Goal: Check status: Check status

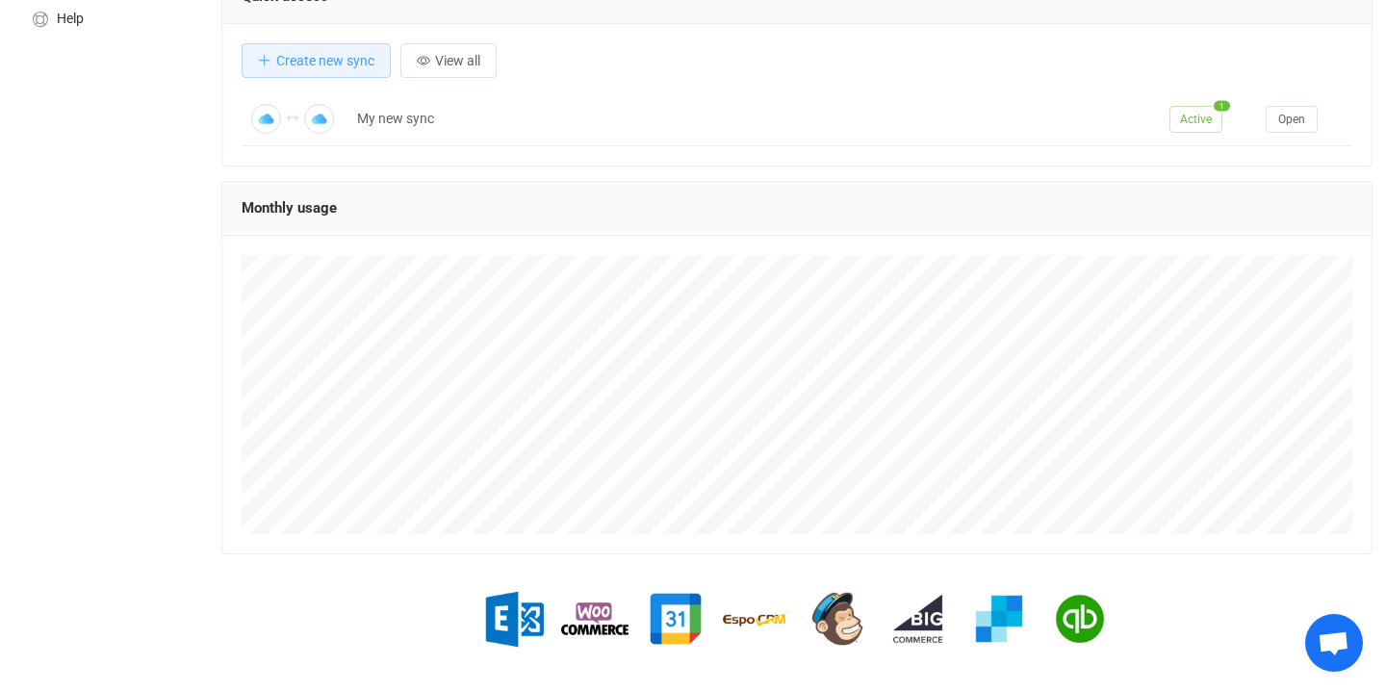
scroll to position [311, 0]
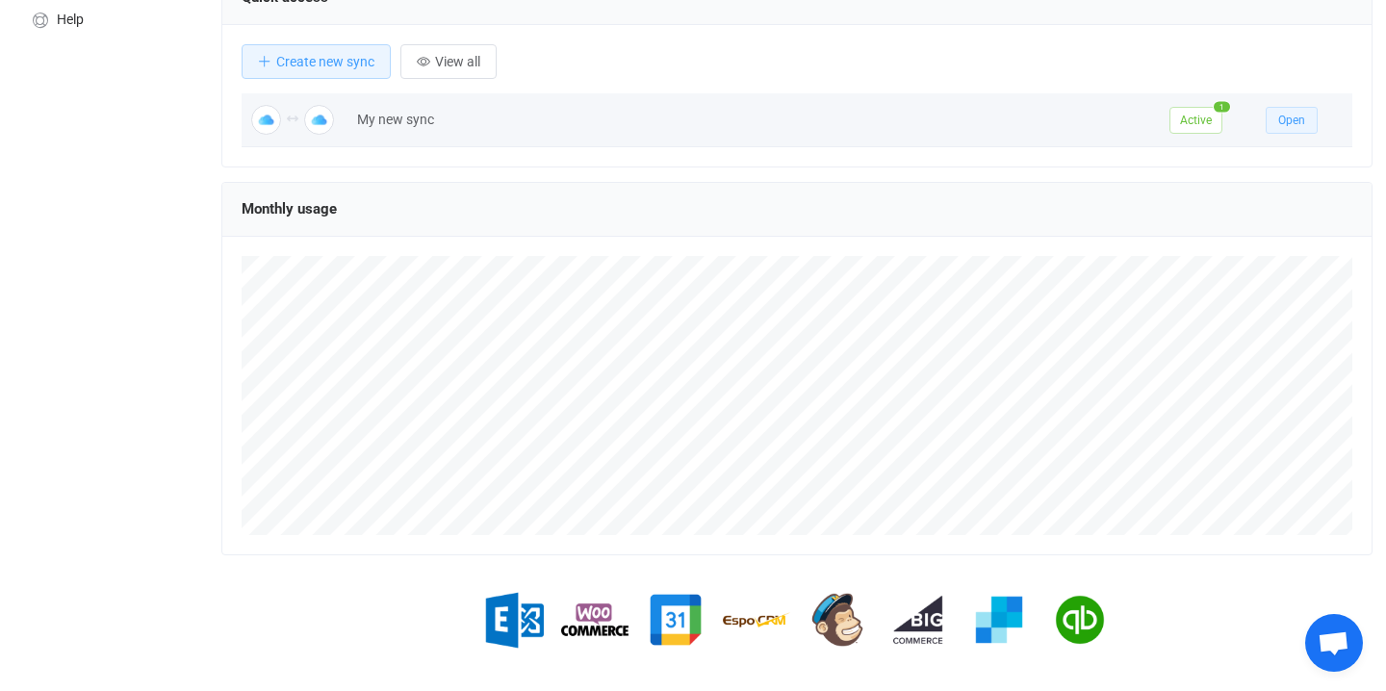
click at [1293, 121] on span "Open" at bounding box center [1291, 120] width 27 height 13
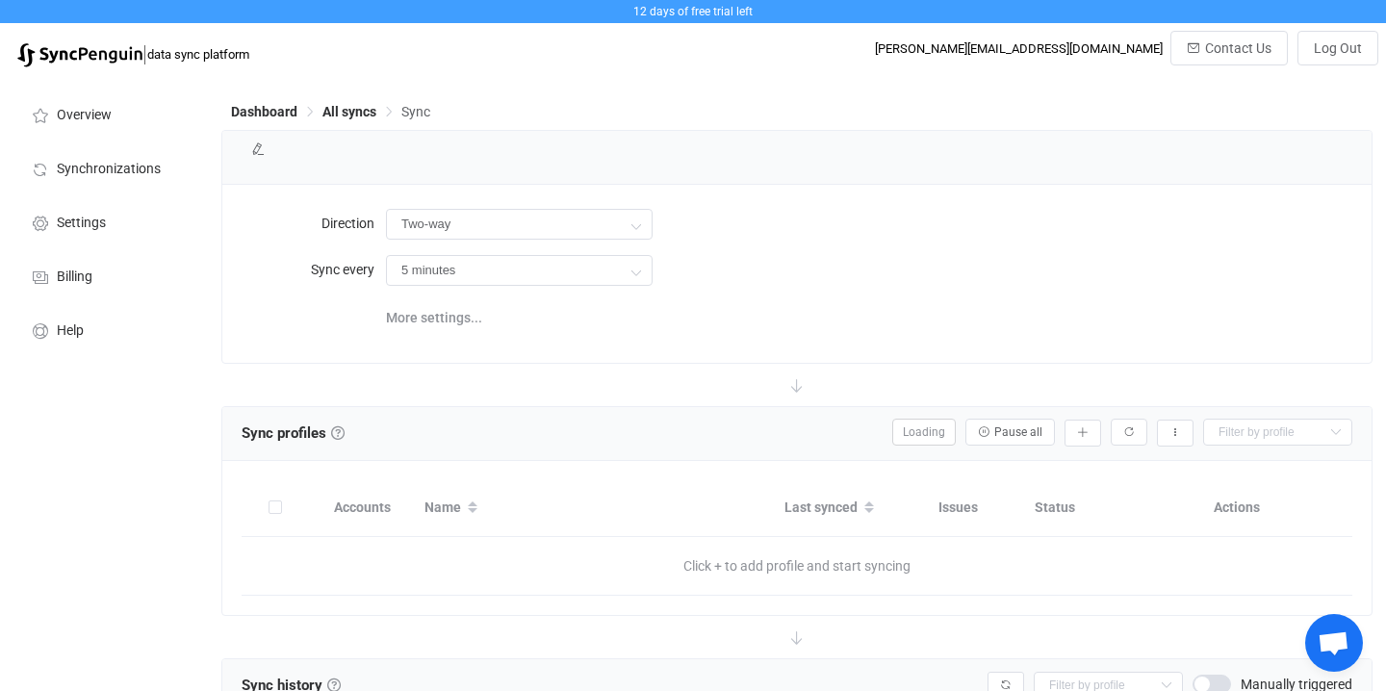
type input "10 minutes"
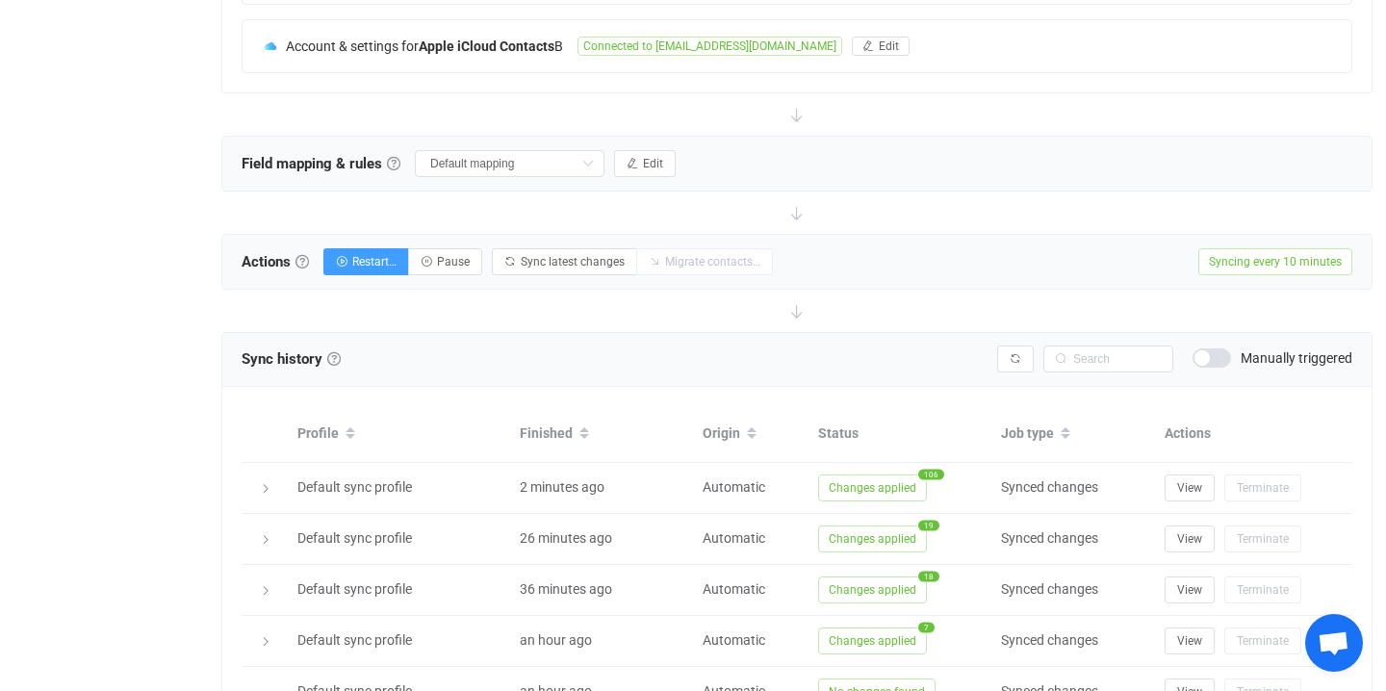
scroll to position [573, 0]
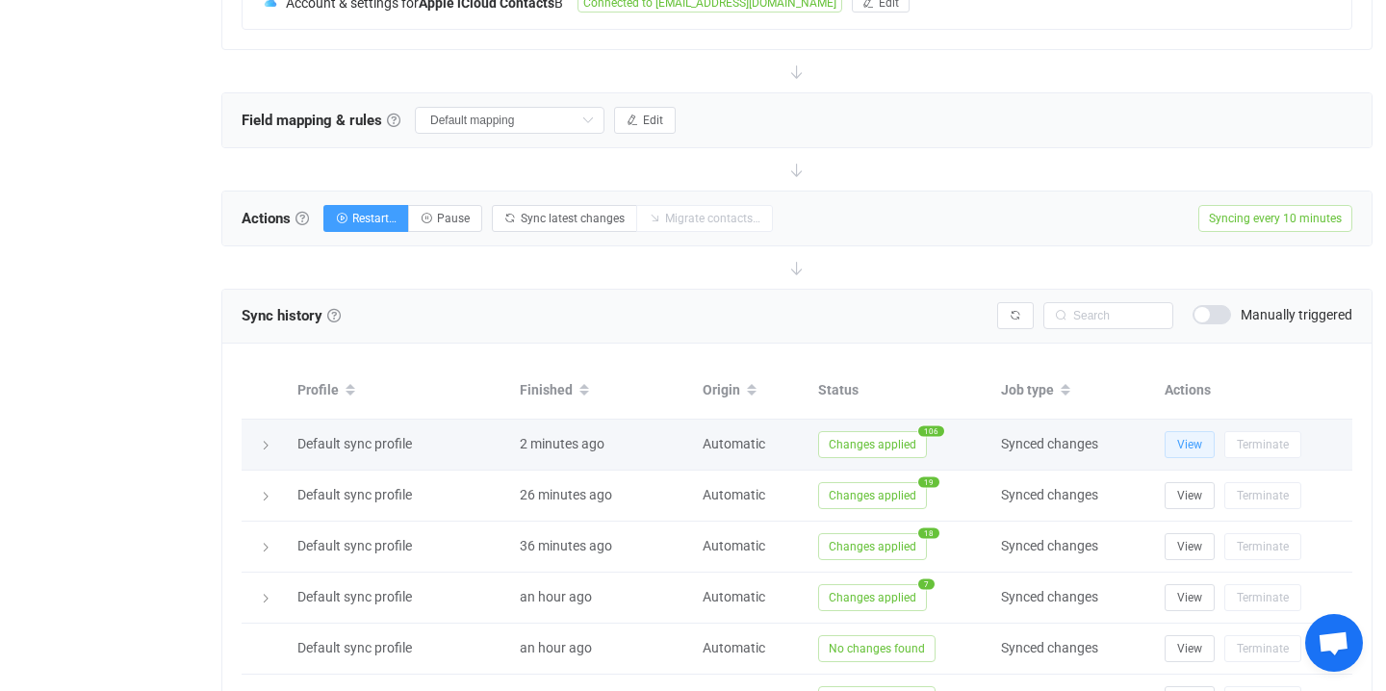
click at [1179, 449] on span "View" at bounding box center [1189, 444] width 25 height 13
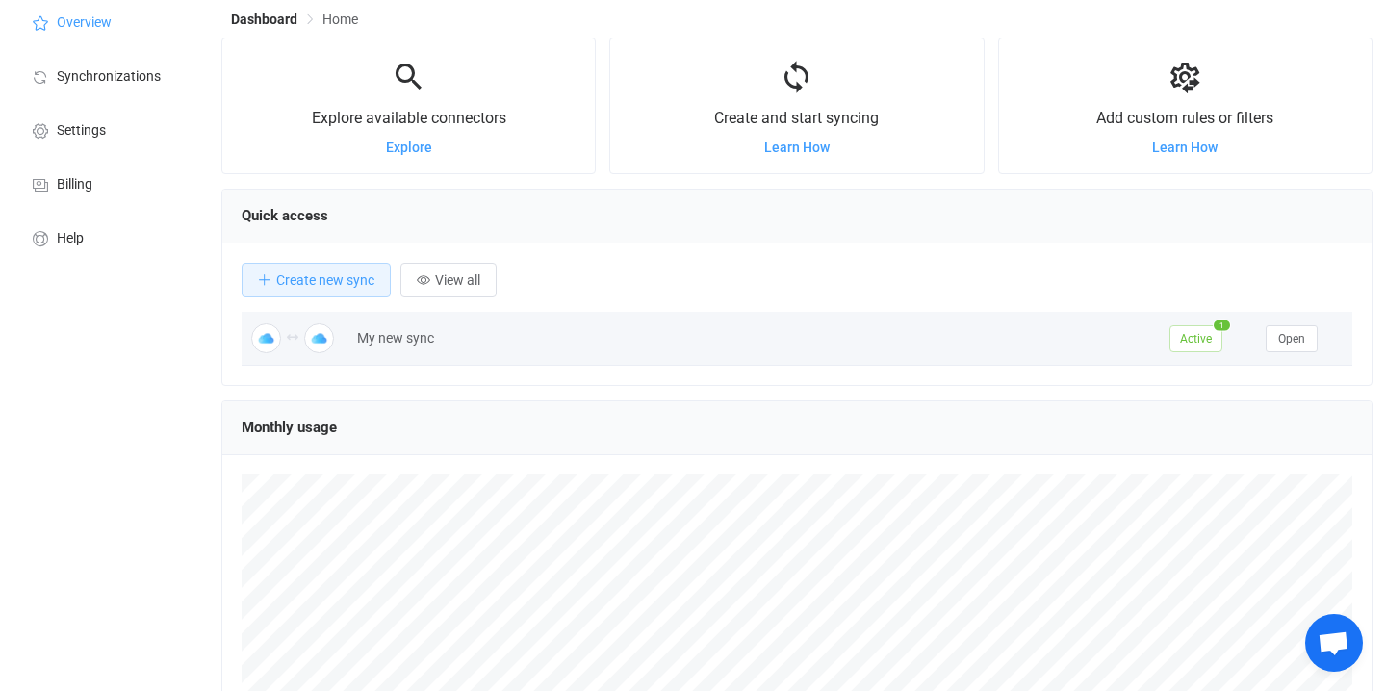
scroll to position [90, 0]
click at [1294, 351] on button "Open" at bounding box center [1292, 341] width 52 height 27
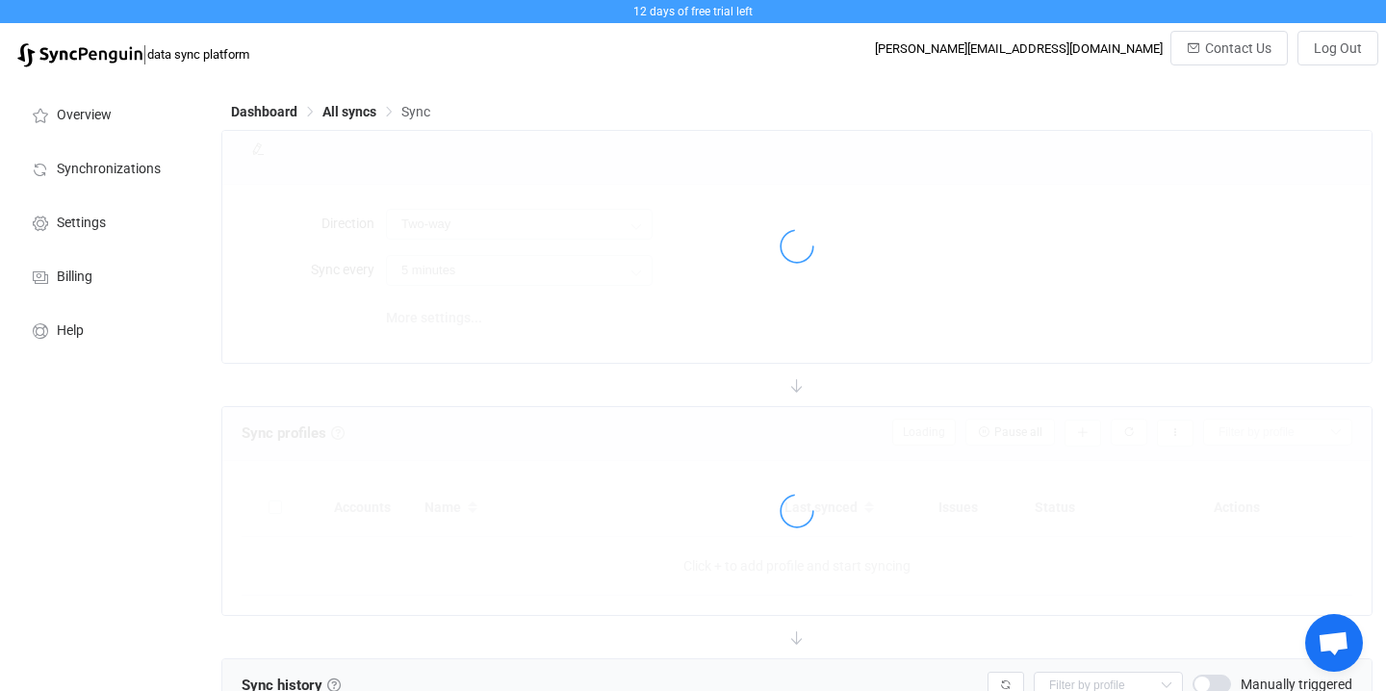
type input "10 minutes"
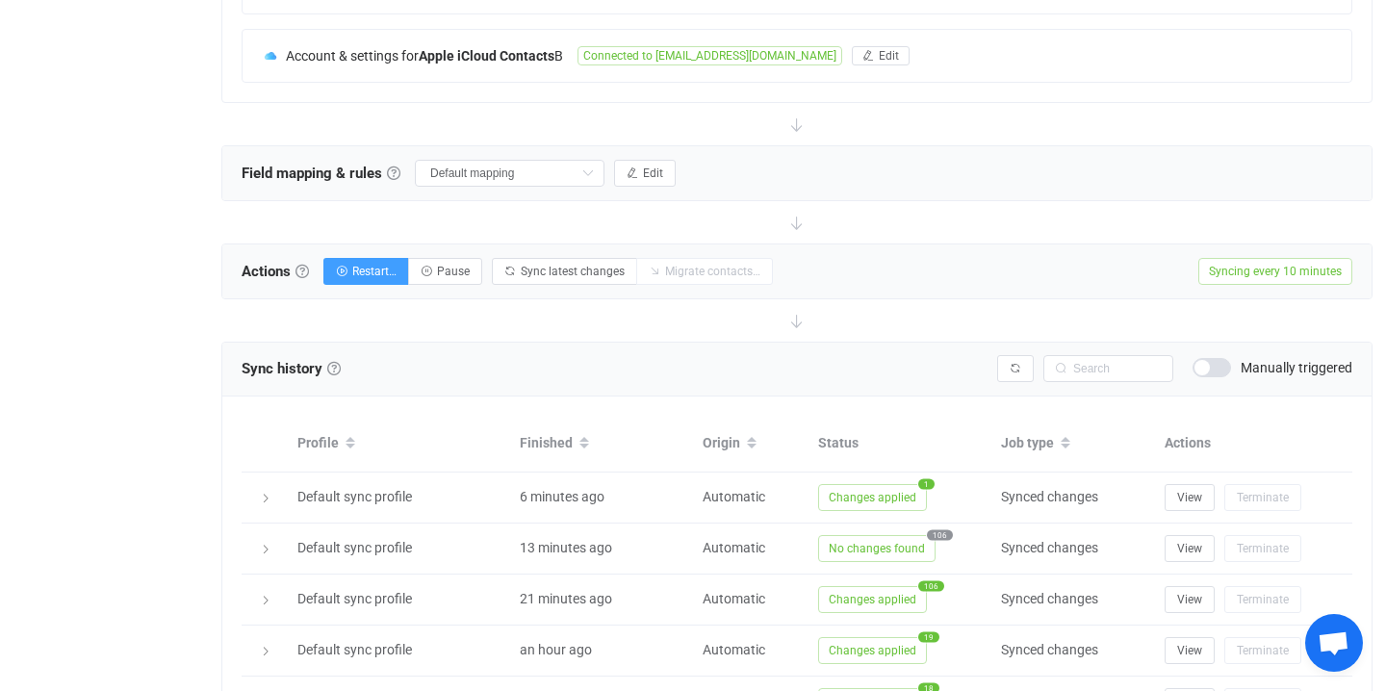
scroll to position [567, 0]
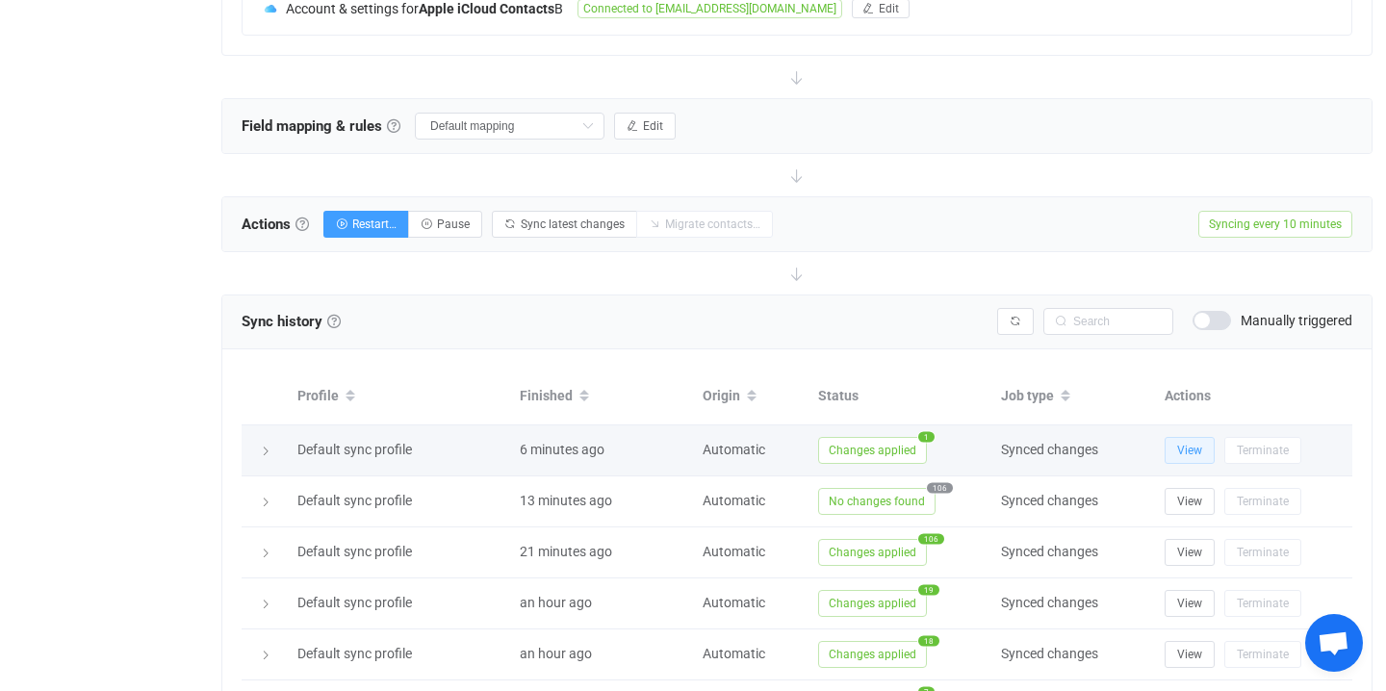
click at [1185, 450] on span "View" at bounding box center [1189, 450] width 25 height 13
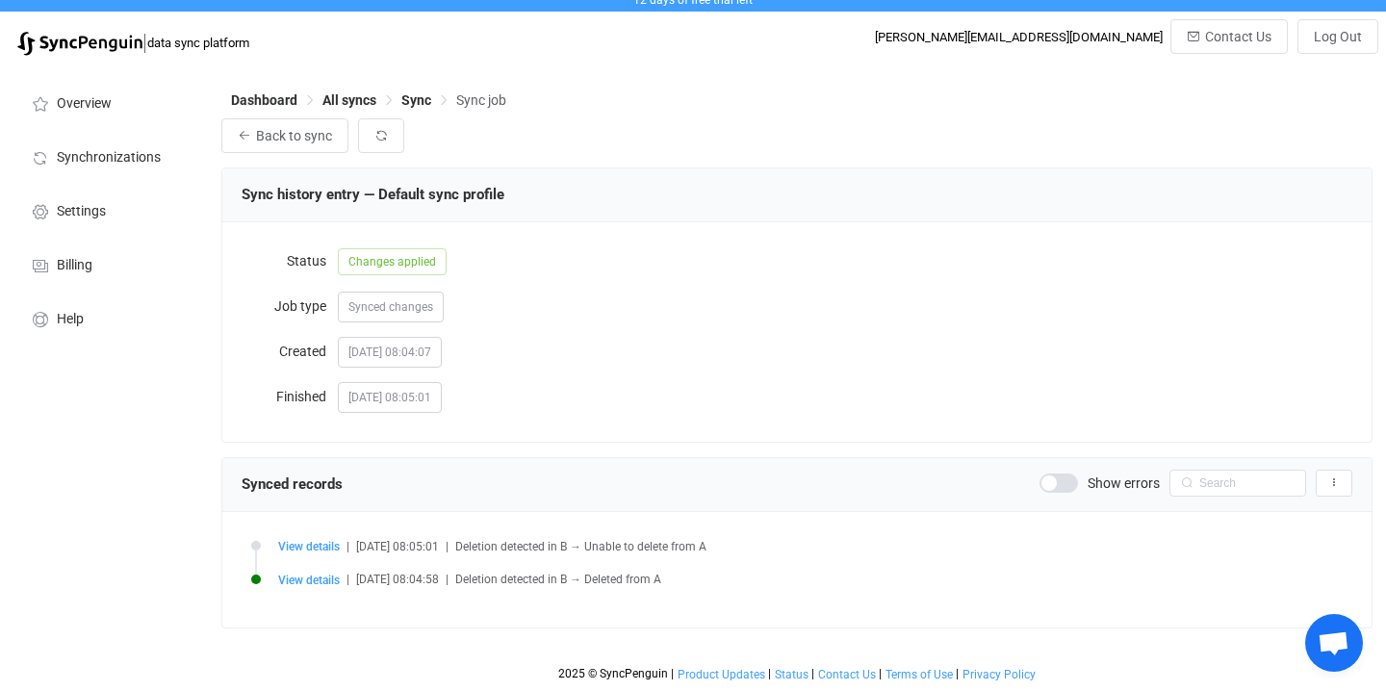
scroll to position [12, 0]
click at [303, 543] on span "View details" at bounding box center [309, 546] width 62 height 13
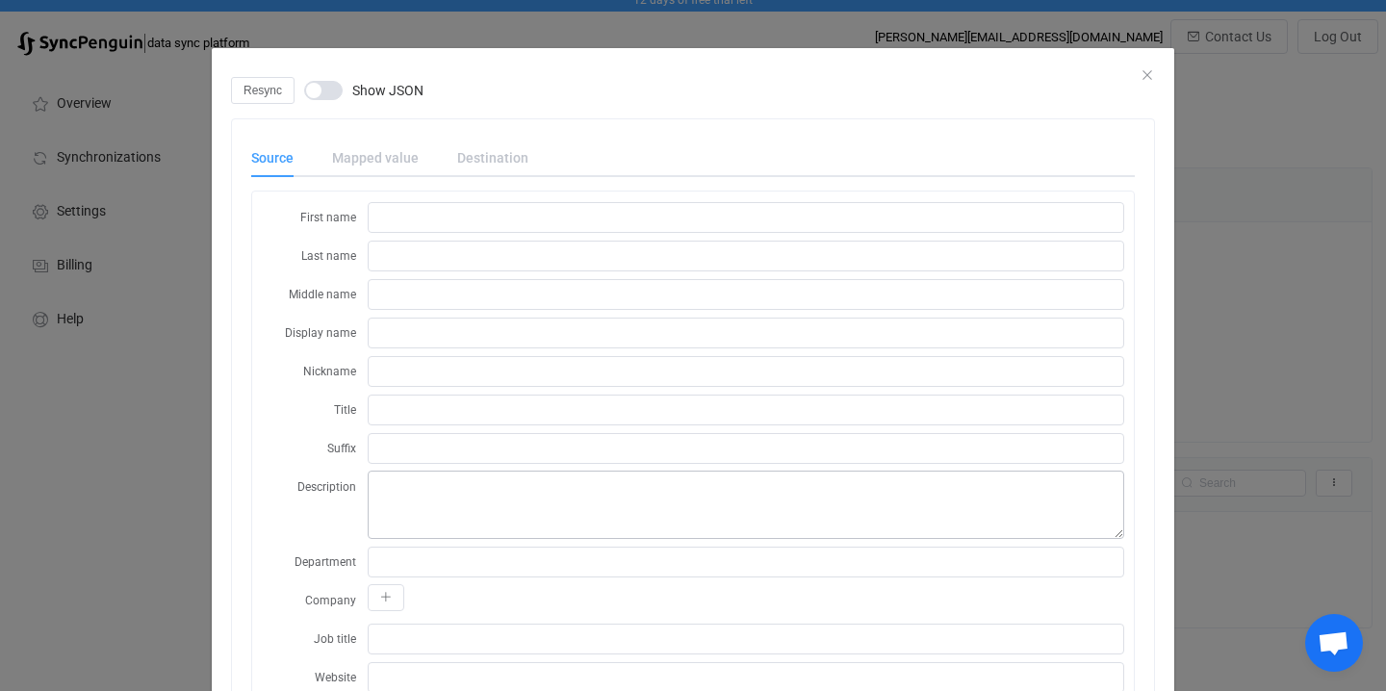
scroll to position [0, 0]
click at [328, 93] on span "dialog" at bounding box center [323, 90] width 38 height 19
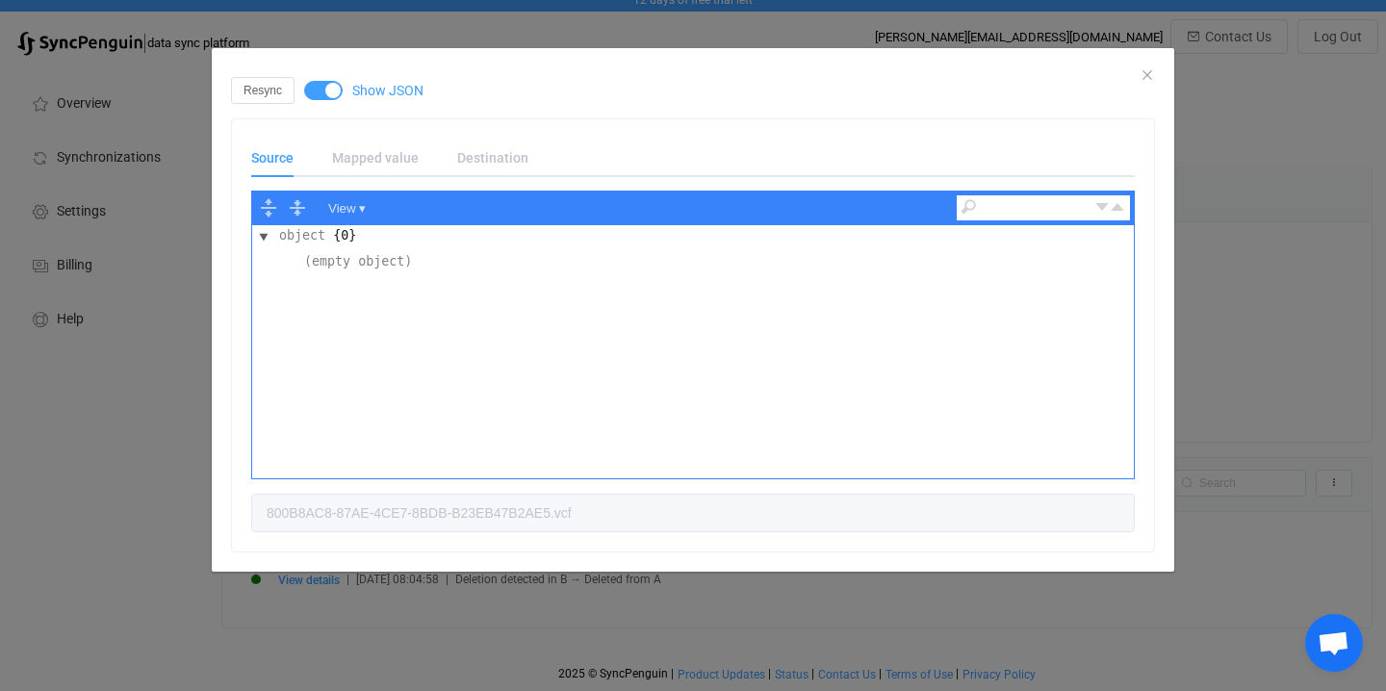
click at [1149, 79] on div "Resync Show JSON" at bounding box center [693, 90] width 924 height 27
click at [1146, 73] on icon "Close" at bounding box center [1147, 74] width 15 height 15
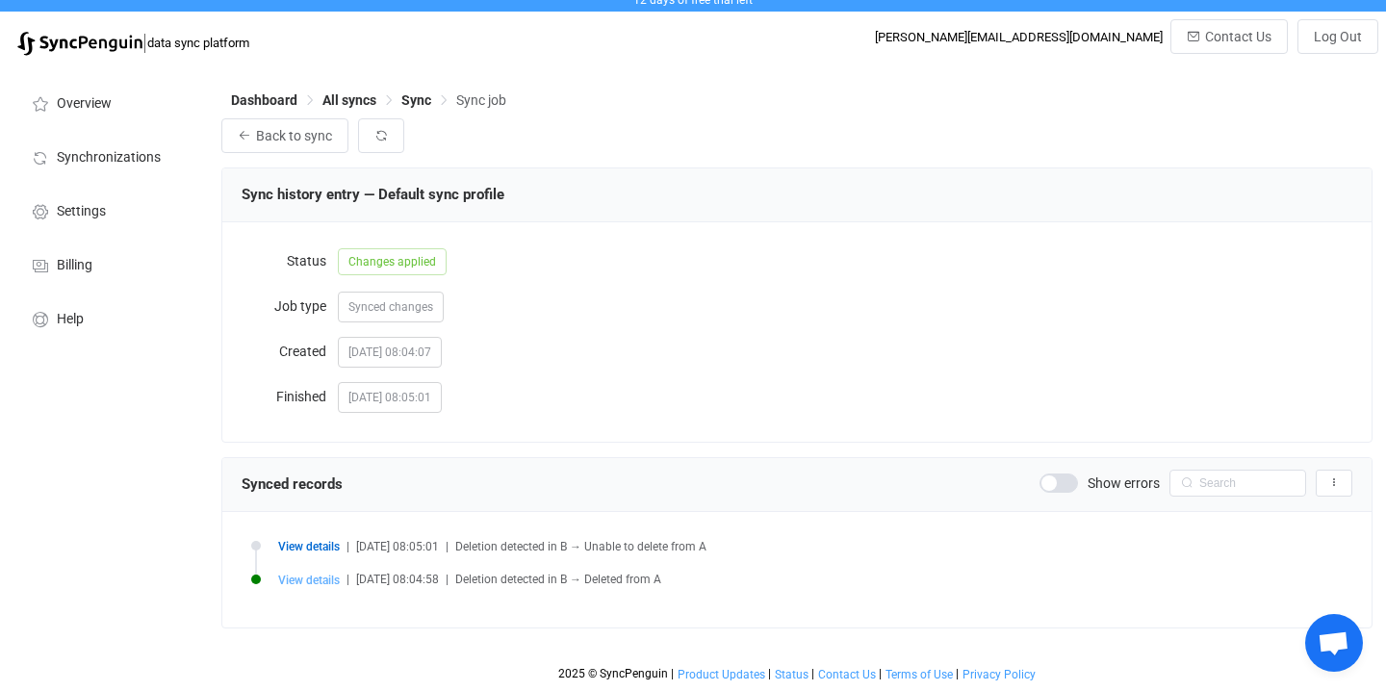
click at [289, 582] on span "View details" at bounding box center [309, 580] width 62 height 13
type input "8B4EBCB0-BC80-4DAF-8D7B-E24A4B64587E.vcf"
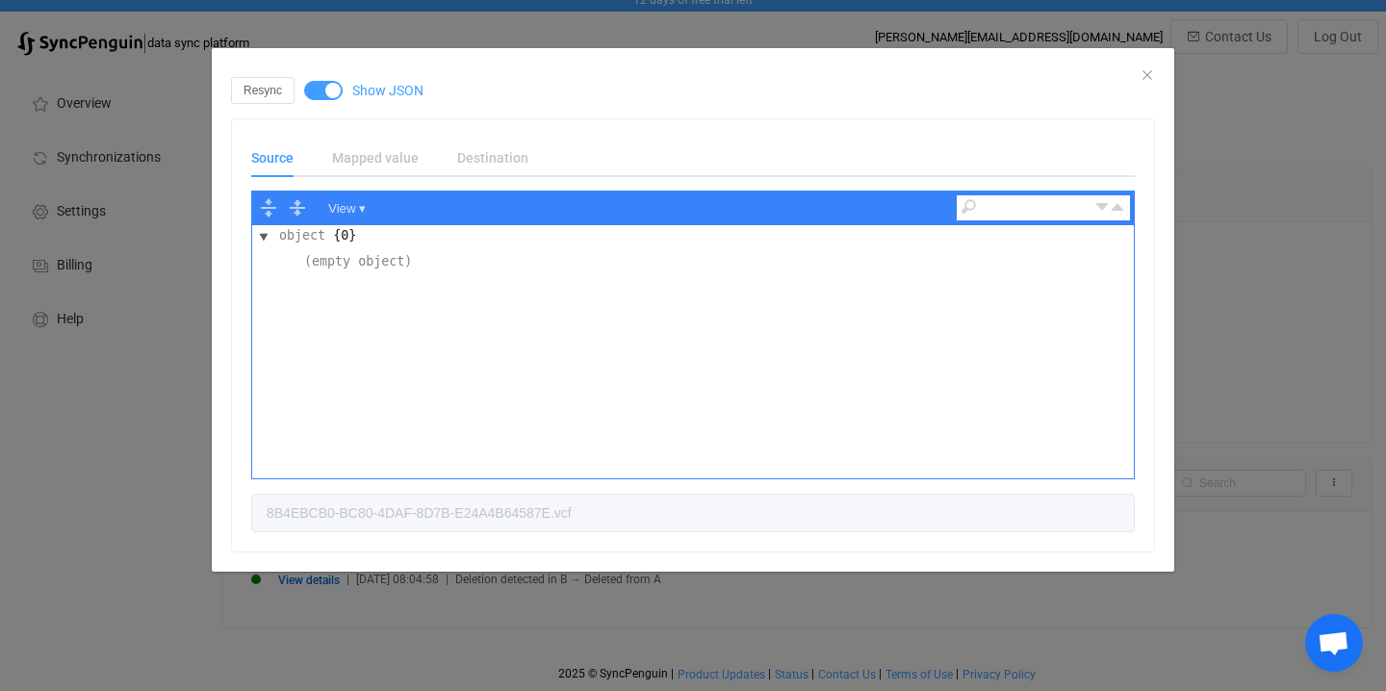
click at [308, 239] on div "object" at bounding box center [302, 236] width 52 height 21
click at [354, 270] on div "(empty object)" at bounding box center [358, 262] width 114 height 21
click at [322, 90] on span "dialog" at bounding box center [323, 90] width 38 height 19
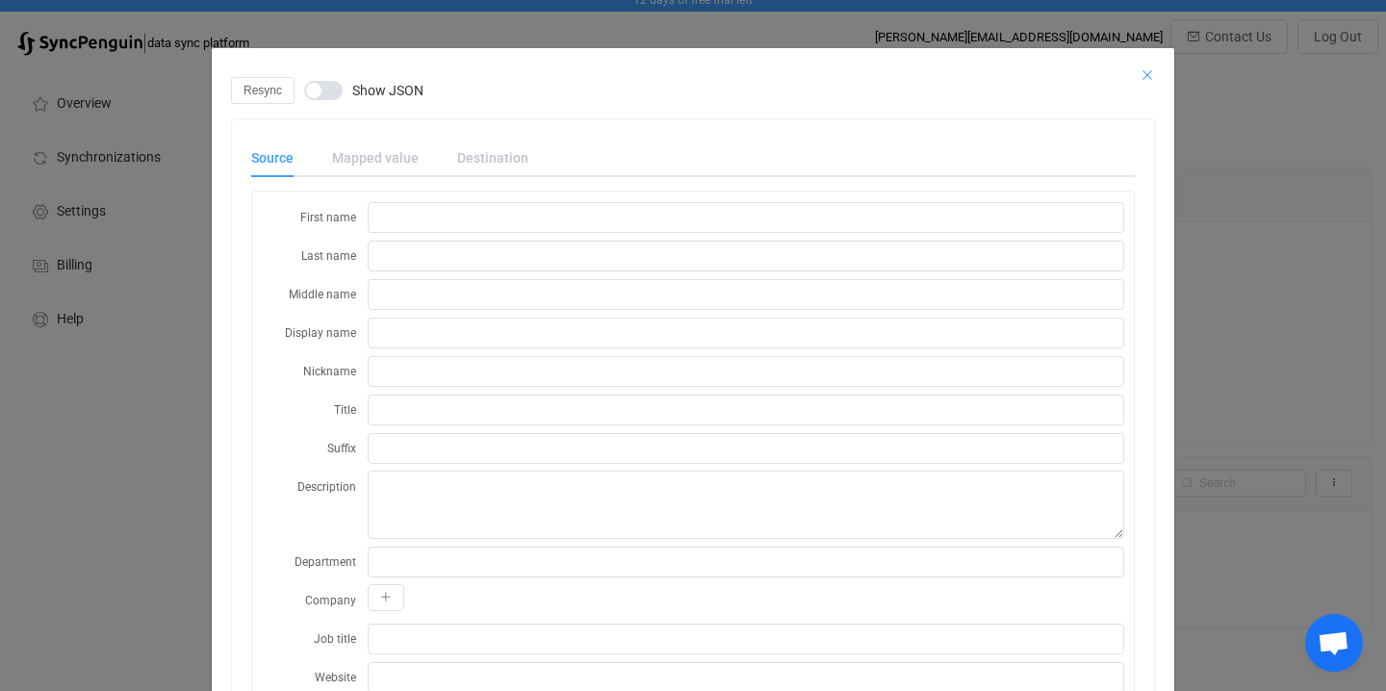
click at [1150, 75] on icon "Close" at bounding box center [1147, 74] width 15 height 15
